Goal: Task Accomplishment & Management: Use online tool/utility

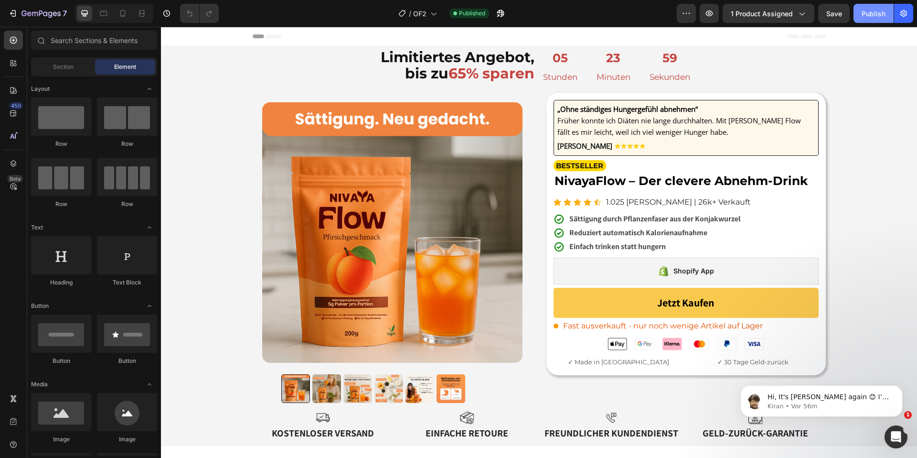
click at [882, 15] on div "Publish" at bounding box center [874, 14] width 24 height 10
click at [505, 16] on icon "button" at bounding box center [501, 14] width 10 height 10
click at [499, 15] on icon "button" at bounding box center [498, 15] width 2 height 2
click at [484, 79] on strong "65% sparen" at bounding box center [492, 73] width 86 height 18
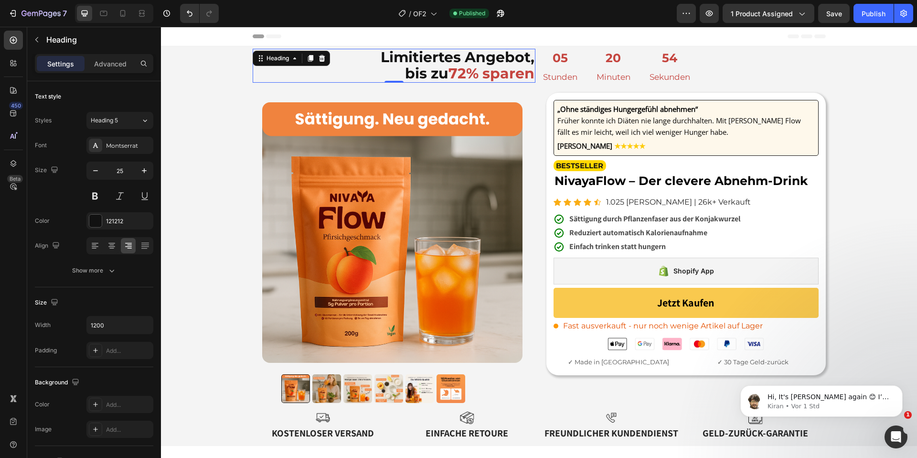
drag, startPoint x: 870, startPoint y: 16, endPoint x: 795, endPoint y: 0, distance: 77.0
click at [870, 16] on div "Publish" at bounding box center [874, 14] width 24 height 10
click at [505, 14] on icon "button" at bounding box center [501, 14] width 10 height 10
click at [507, 11] on button "button" at bounding box center [500, 13] width 19 height 19
click at [505, 13] on icon "button" at bounding box center [501, 14] width 10 height 10
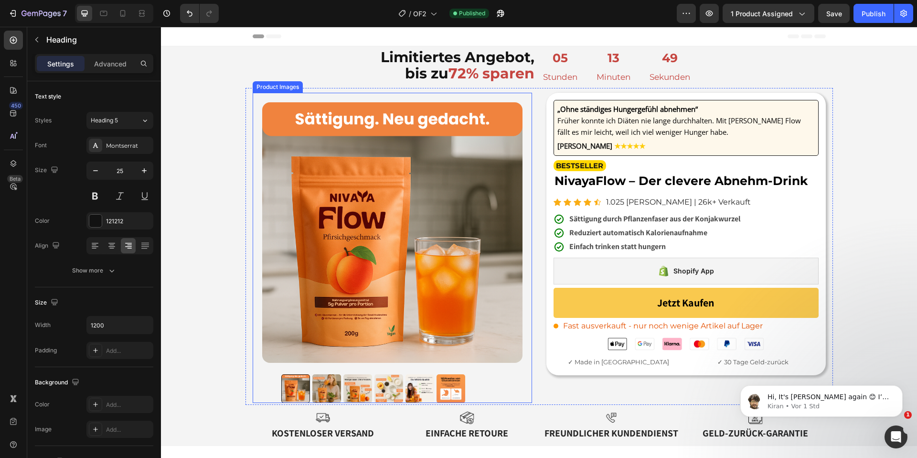
scroll to position [185, 0]
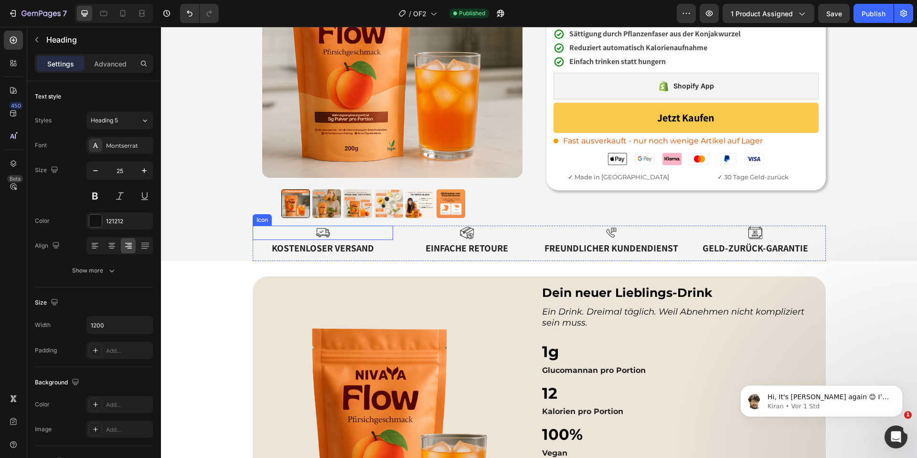
click at [346, 232] on div "Icon" at bounding box center [323, 232] width 140 height 14
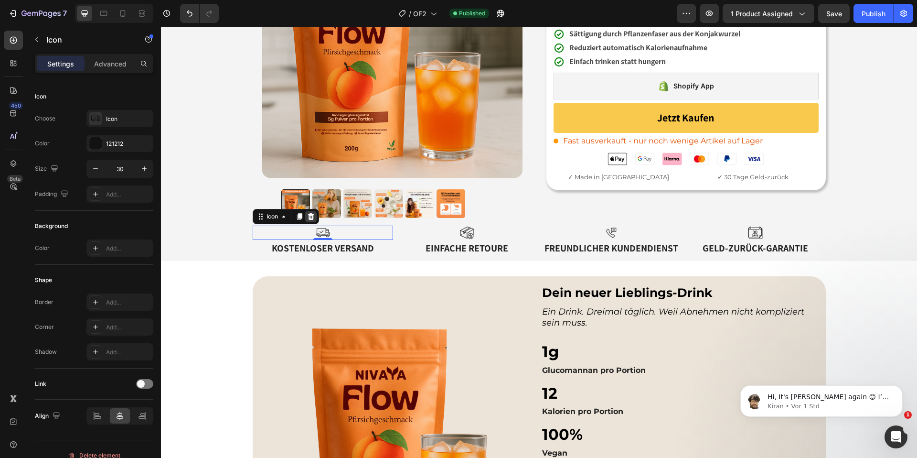
click at [311, 218] on icon at bounding box center [311, 217] width 8 height 8
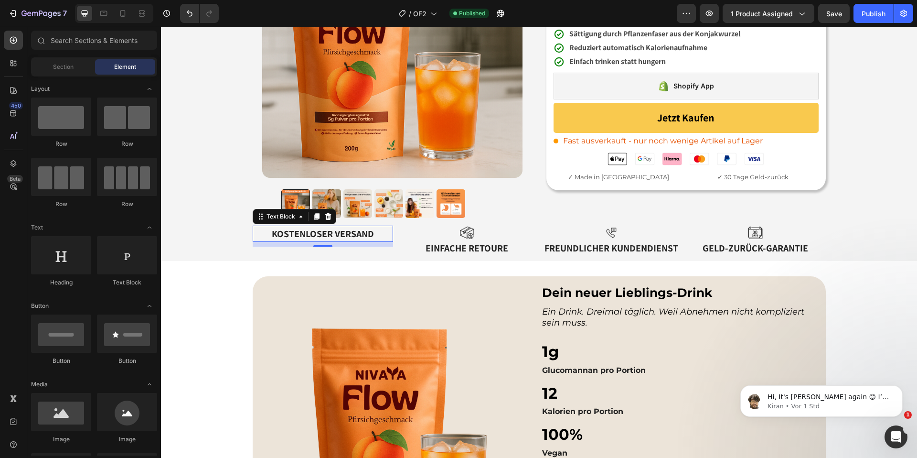
click at [330, 233] on p "Kostenloser Versand" at bounding box center [323, 233] width 139 height 14
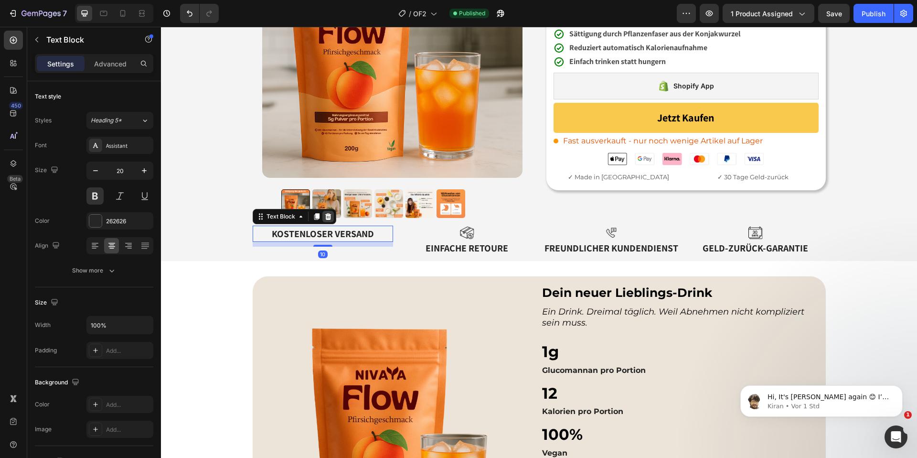
click at [329, 214] on icon at bounding box center [328, 216] width 6 height 7
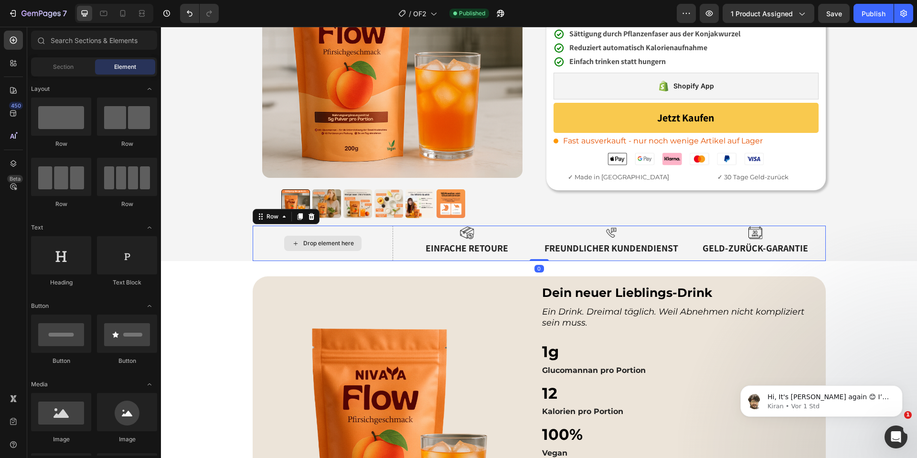
click at [390, 242] on div "Drop element here" at bounding box center [323, 242] width 140 height 35
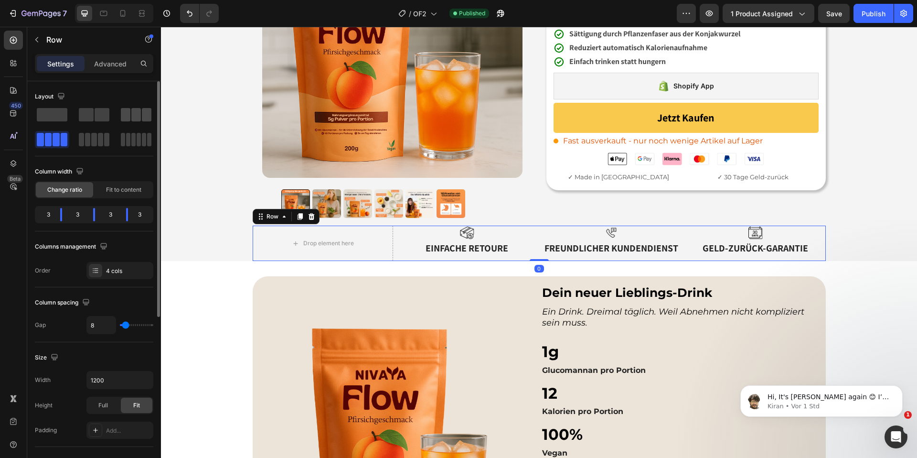
click at [147, 111] on span at bounding box center [147, 114] width 10 height 13
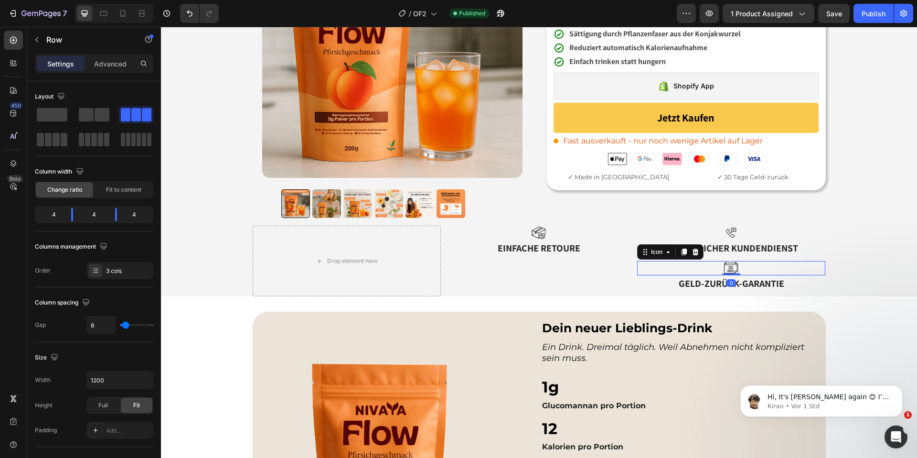
drag, startPoint x: 749, startPoint y: 270, endPoint x: 721, endPoint y: 264, distance: 29.0
click at [749, 270] on div "Icon 0" at bounding box center [731, 268] width 189 height 14
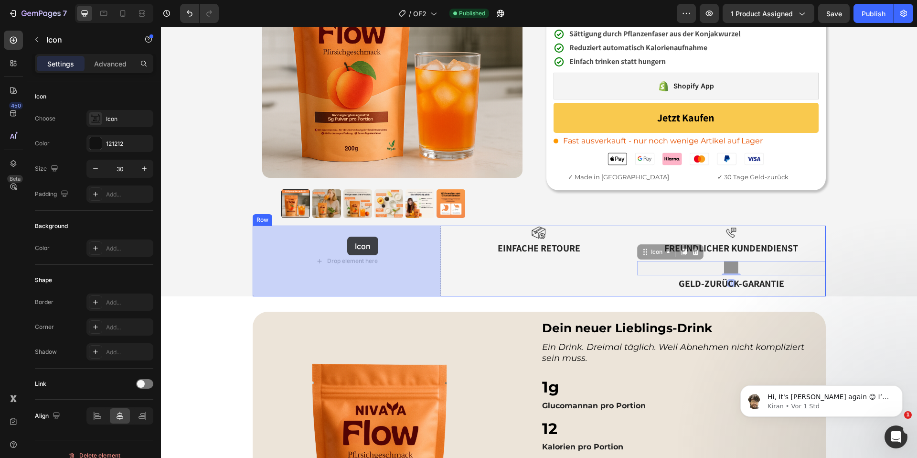
drag, startPoint x: 642, startPoint y: 251, endPoint x: 347, endPoint y: 236, distance: 295.6
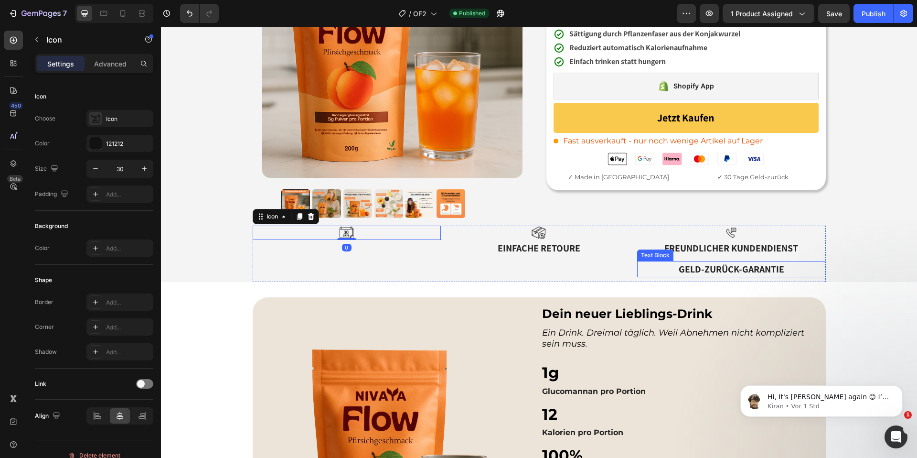
click at [730, 271] on p "Geld-zurück-Garantie" at bounding box center [731, 269] width 187 height 14
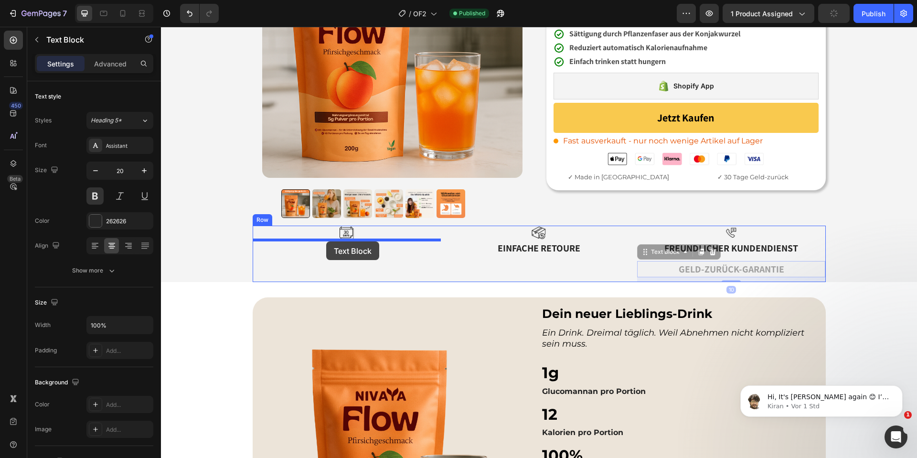
drag, startPoint x: 646, startPoint y: 251, endPoint x: 326, endPoint y: 241, distance: 320.2
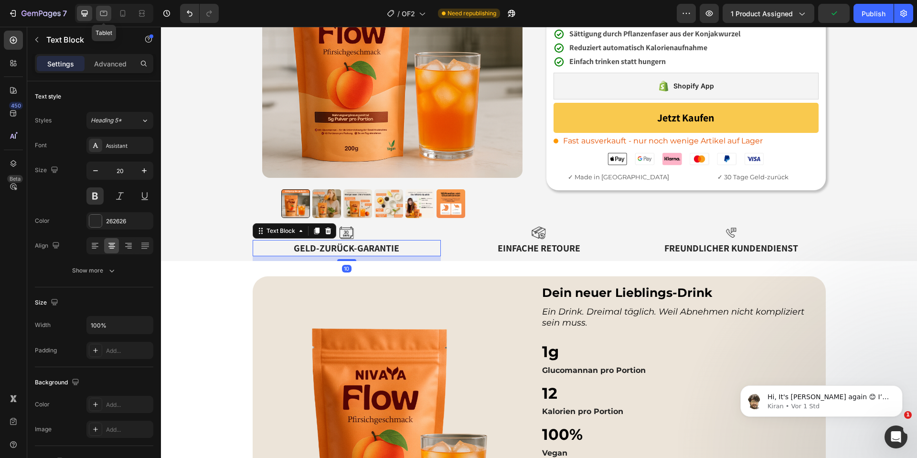
click at [106, 13] on icon at bounding box center [104, 14] width 10 height 10
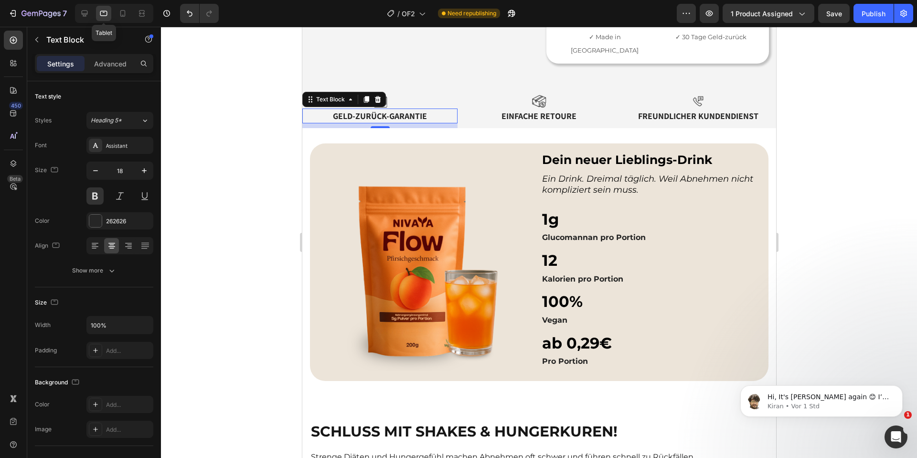
scroll to position [418, 0]
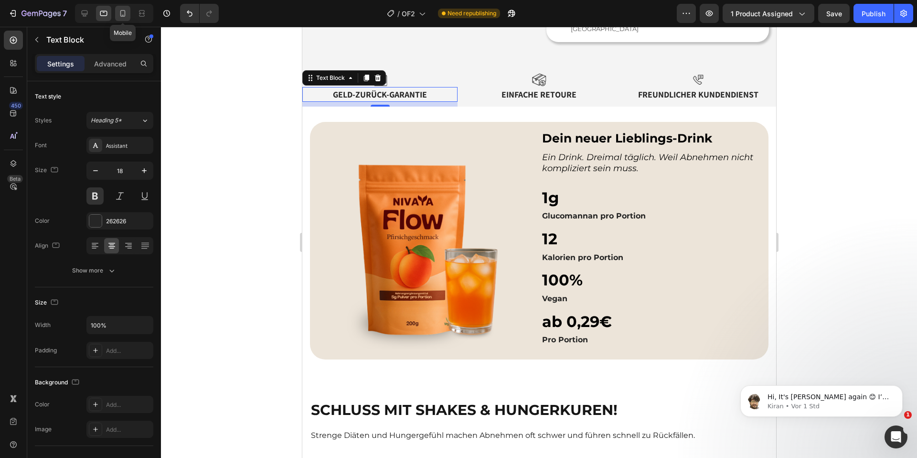
click at [123, 12] on icon at bounding box center [123, 14] width 10 height 10
type input "16"
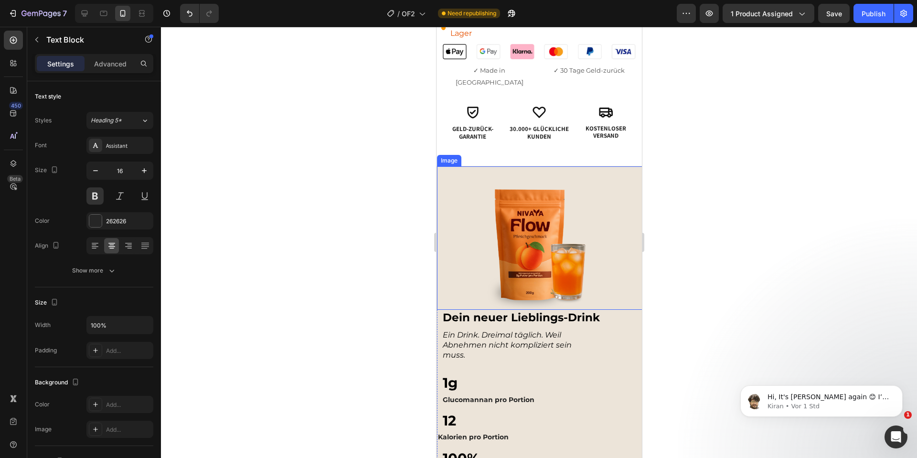
scroll to position [500, 0]
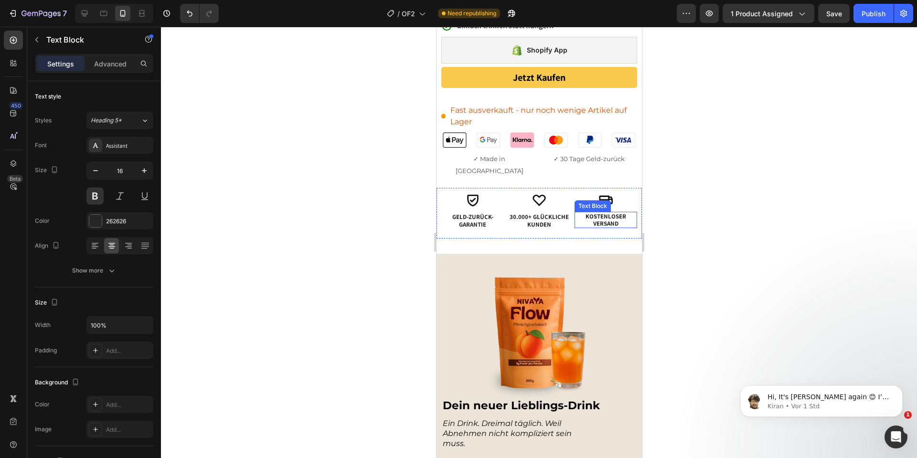
click at [605, 212] on span "Kostenloser Versand" at bounding box center [605, 219] width 41 height 15
click at [733, 218] on div at bounding box center [539, 242] width 756 height 431
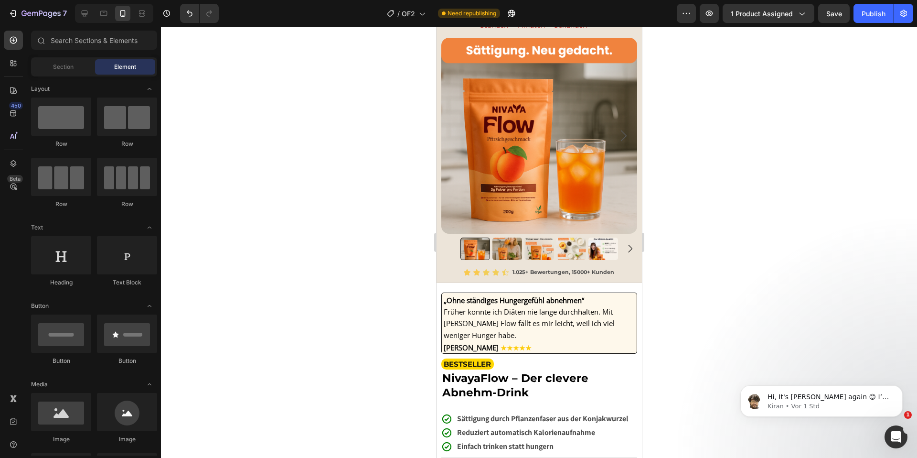
scroll to position [0, 0]
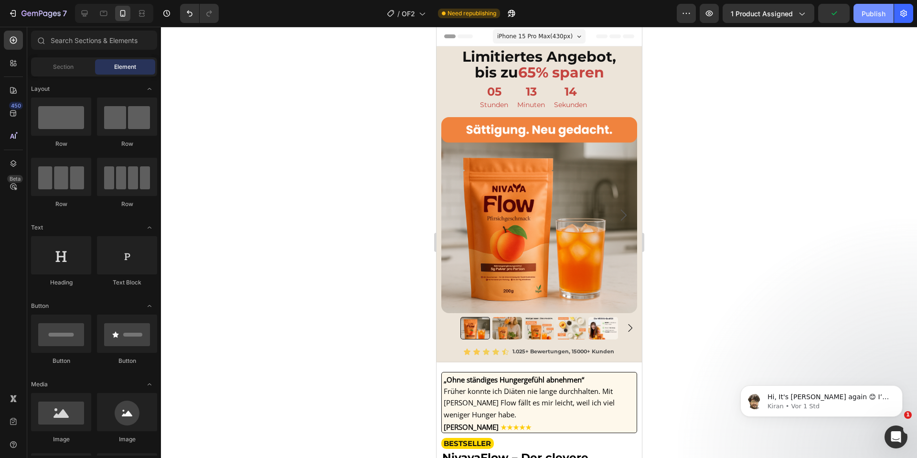
click at [878, 12] on div "Publish" at bounding box center [874, 14] width 24 height 10
click at [86, 14] on icon at bounding box center [85, 14] width 10 height 10
